Goal: Task Accomplishment & Management: Use online tool/utility

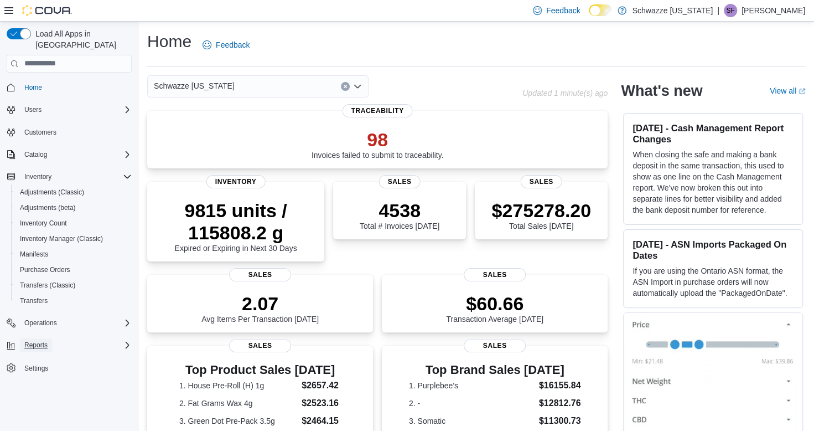
drag, startPoint x: 42, startPoint y: 331, endPoint x: 47, endPoint y: 324, distance: 8.0
click at [42, 340] on span "Reports" at bounding box center [35, 344] width 23 height 9
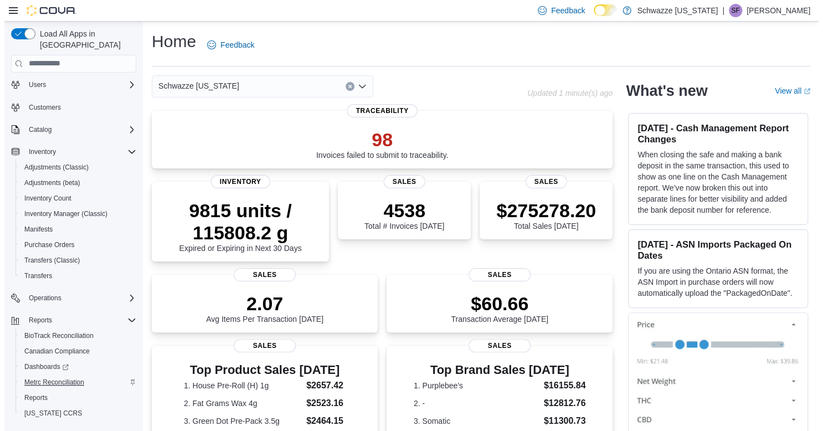
scroll to position [39, 0]
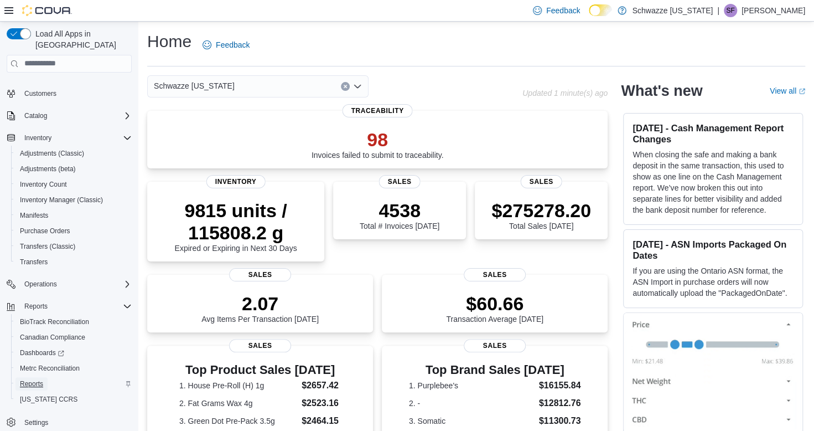
click at [40, 379] on span "Reports" at bounding box center [31, 383] width 23 height 9
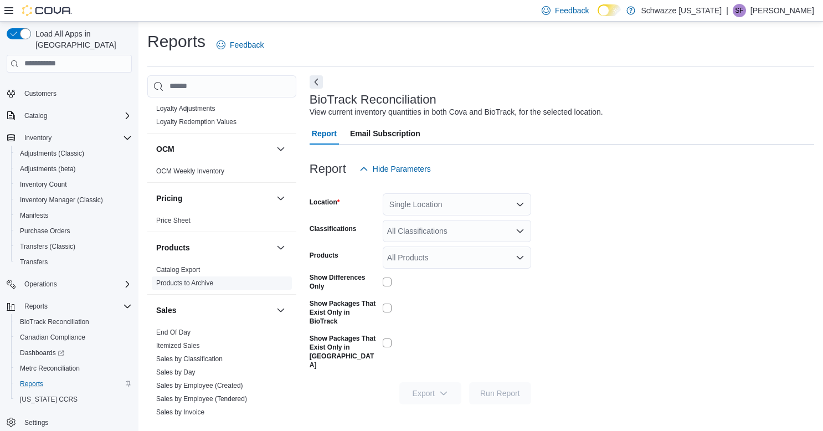
scroll to position [609, 0]
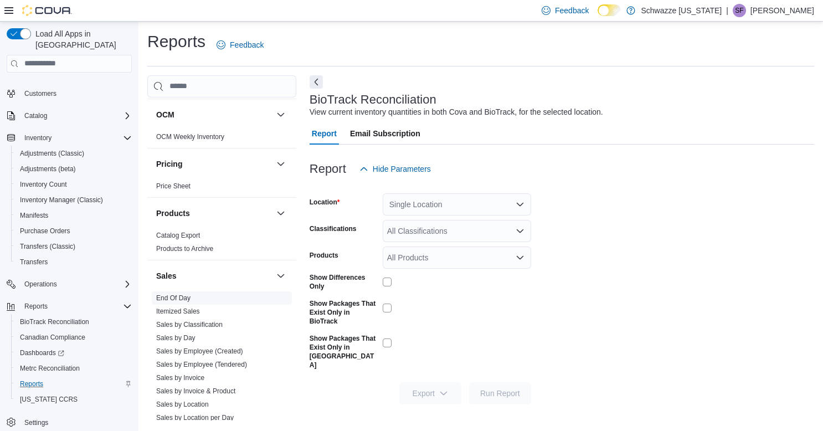
click at [180, 295] on link "End Of Day" at bounding box center [173, 298] width 34 height 8
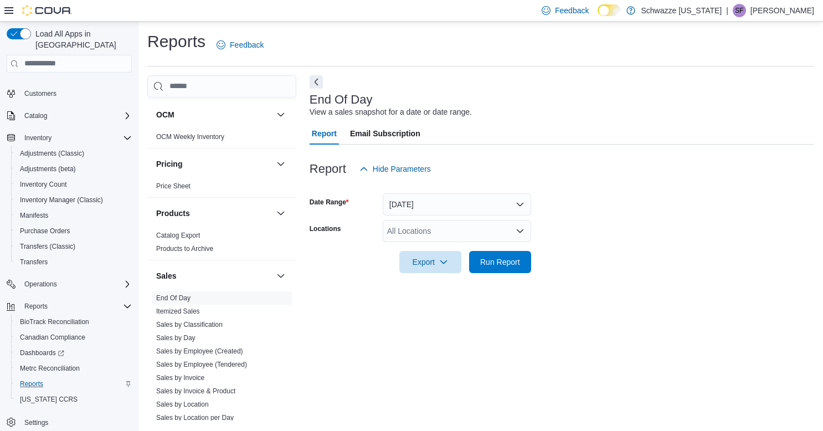
click at [405, 227] on div "All Locations" at bounding box center [457, 231] width 148 height 22
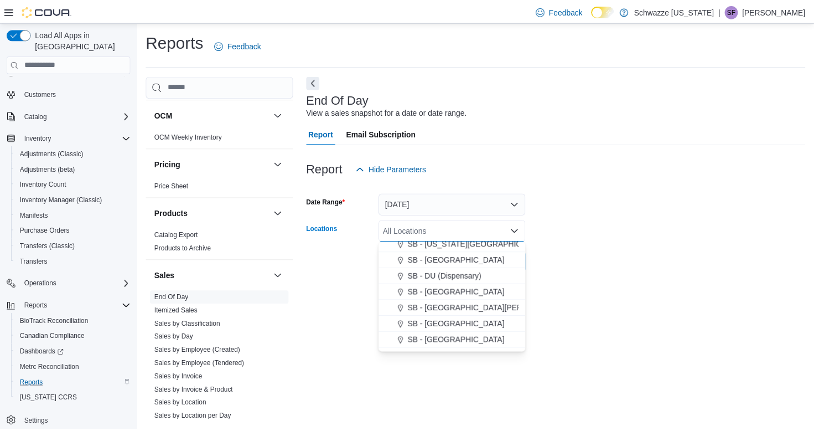
scroll to position [221, 0]
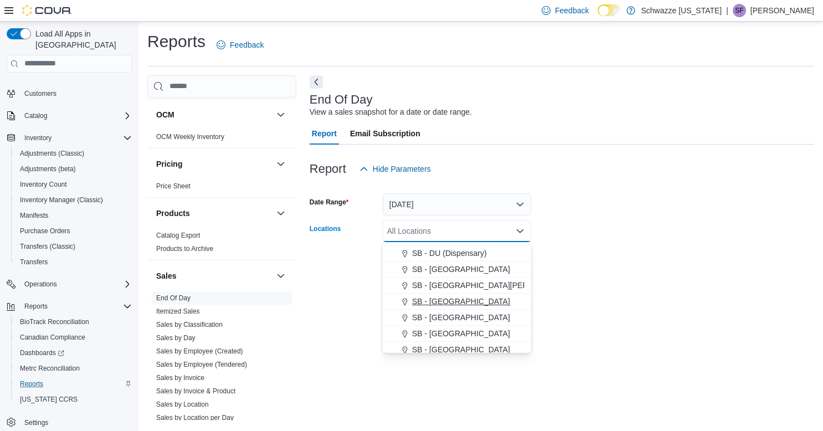
click at [465, 303] on span "SB - [GEOGRAPHIC_DATA]" at bounding box center [461, 301] width 98 height 11
click at [611, 214] on form "Date Range Today Locations SB - Garden City Combo box. Selected. SB - Garden Ci…" at bounding box center [561, 226] width 504 height 93
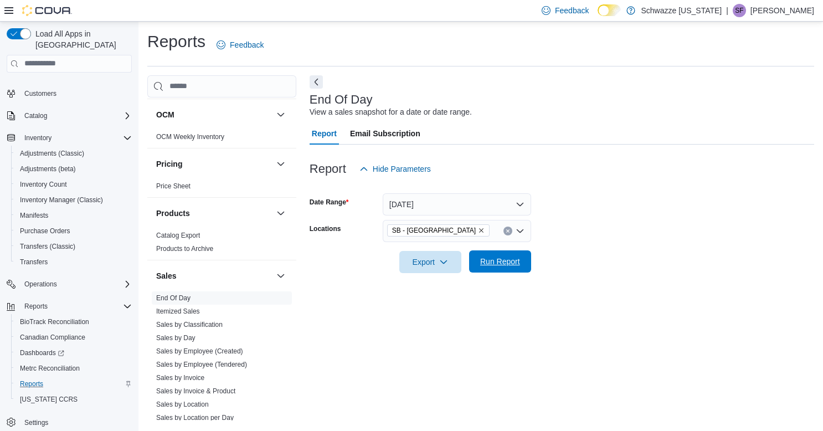
click at [524, 267] on button "Run Report" at bounding box center [500, 261] width 62 height 22
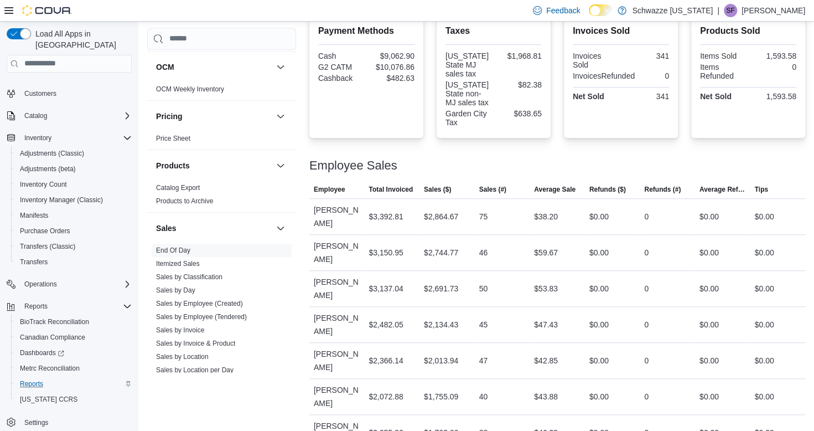
scroll to position [395, 0]
